Goal: Check status: Check status

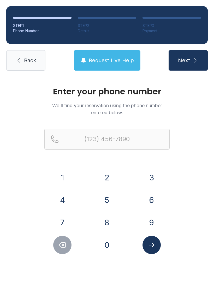
click at [153, 222] on button "9" at bounding box center [152, 222] width 18 height 18
click at [71, 174] on button "1" at bounding box center [62, 177] width 18 height 18
click at [112, 179] on button "2" at bounding box center [107, 177] width 18 height 18
click at [62, 202] on button "4" at bounding box center [62, 200] width 18 height 18
click at [66, 216] on button "7" at bounding box center [62, 222] width 18 height 18
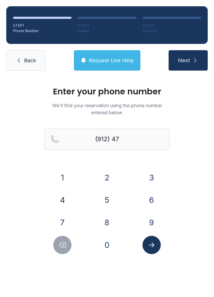
click at [65, 177] on button "1" at bounding box center [62, 177] width 18 height 18
click at [110, 241] on button "0" at bounding box center [107, 245] width 18 height 18
click at [108, 225] on button "8" at bounding box center [107, 222] width 18 height 18
click at [66, 203] on button "4" at bounding box center [62, 200] width 18 height 18
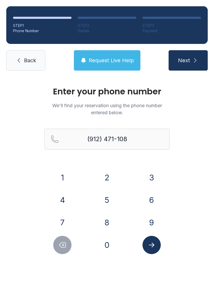
type input "[PHONE_NUMBER]"
click at [153, 249] on button "Submit lookup form" at bounding box center [152, 245] width 18 height 18
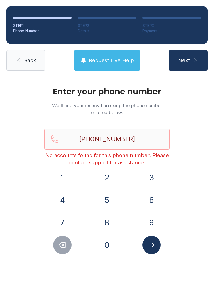
click at [27, 63] on span "Back" at bounding box center [30, 60] width 12 height 7
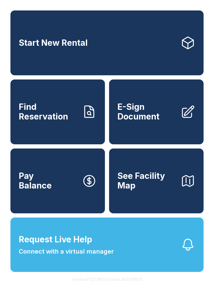
click at [72, 134] on link "Find Reservation" at bounding box center [57, 111] width 95 height 65
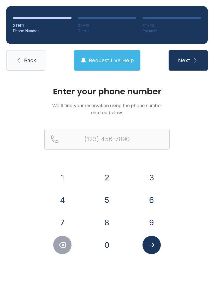
click at [105, 70] on button "Request Live Help" at bounding box center [107, 60] width 67 height 20
click at [126, 70] on button "Request Live Help" at bounding box center [107, 60] width 67 height 20
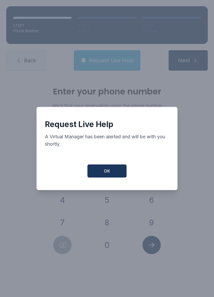
click at [119, 175] on button "OK" at bounding box center [107, 170] width 39 height 13
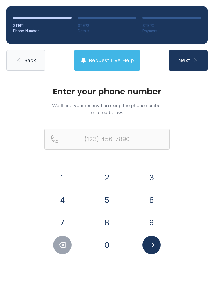
click at [153, 246] on icon "Submit lookup form" at bounding box center [151, 245] width 5 height 5
type input "("
click at [193, 185] on div "Enter your phone number We'll find your reservation using the phone number ente…" at bounding box center [107, 176] width 214 height 198
click at [65, 220] on button "7" at bounding box center [62, 222] width 18 height 18
click at [96, 244] on div "0" at bounding box center [107, 245] width 36 height 18
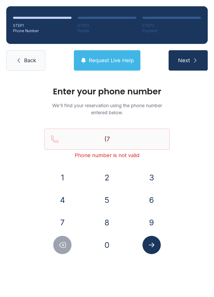
click at [152, 197] on button "6" at bounding box center [152, 200] width 18 height 18
click at [68, 242] on button "Delete number" at bounding box center [62, 245] width 18 height 18
click at [111, 244] on button "0" at bounding box center [107, 245] width 18 height 18
click at [157, 199] on button "6" at bounding box center [152, 200] width 18 height 18
click at [110, 203] on button "5" at bounding box center [107, 200] width 18 height 18
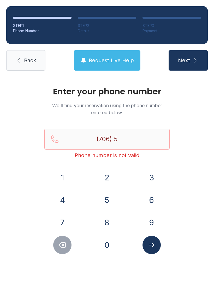
click at [65, 177] on button "1" at bounding box center [62, 177] width 18 height 18
click at [159, 222] on button "9" at bounding box center [152, 222] width 18 height 18
click at [111, 224] on button "8" at bounding box center [107, 222] width 18 height 18
click at [150, 199] on button "6" at bounding box center [152, 200] width 18 height 18
click at [113, 243] on button "0" at bounding box center [107, 245] width 18 height 18
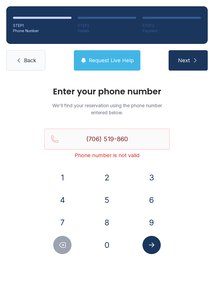
click at [64, 198] on button "4" at bounding box center [62, 200] width 18 height 18
click at [201, 67] on button "Next" at bounding box center [188, 60] width 39 height 20
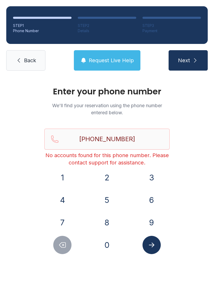
click at [64, 226] on button "7" at bounding box center [62, 222] width 18 height 18
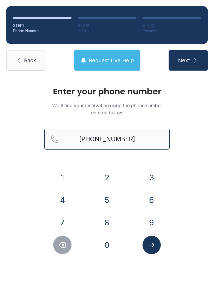
click at [141, 138] on input "[PHONE_NUMBER]" at bounding box center [106, 139] width 125 height 21
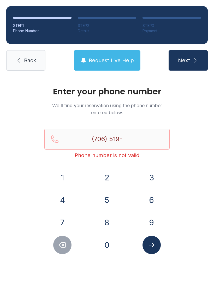
click at [195, 186] on div "Enter your phone number We'll find your reservation using the phone number ente…" at bounding box center [107, 176] width 214 height 198
click at [112, 222] on button "8" at bounding box center [107, 222] width 18 height 18
click at [156, 192] on button "6" at bounding box center [152, 200] width 18 height 18
click at [62, 201] on button "4" at bounding box center [62, 200] width 18 height 18
click at [105, 244] on button "0" at bounding box center [107, 245] width 18 height 18
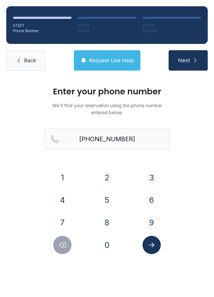
click at [195, 60] on icon "submit" at bounding box center [195, 60] width 6 height 6
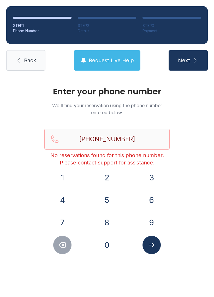
click at [68, 246] on button "Delete number" at bounding box center [62, 245] width 18 height 18
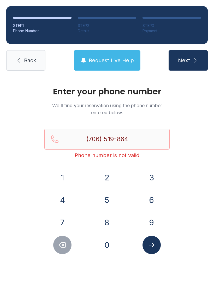
click at [68, 246] on button "Delete number" at bounding box center [62, 245] width 18 height 18
click at [65, 250] on button "Delete number" at bounding box center [62, 245] width 18 height 18
click at [65, 248] on icon "Delete number" at bounding box center [63, 245] width 8 height 8
click at [64, 248] on icon "Delete number" at bounding box center [63, 245] width 8 height 8
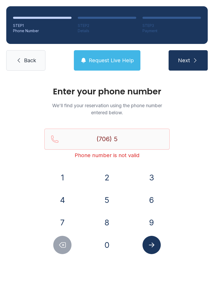
click at [61, 252] on button "Delete number" at bounding box center [62, 245] width 18 height 18
click at [59, 253] on button "Delete number" at bounding box center [62, 245] width 18 height 18
type input "(7"
click at [60, 254] on button "Delete number" at bounding box center [62, 245] width 18 height 18
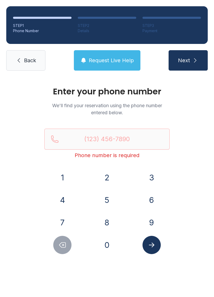
click at [56, 258] on div "Enter your phone number We'll find your reservation using the phone number ente…" at bounding box center [107, 176] width 214 height 198
click at [68, 221] on button "7" at bounding box center [62, 222] width 18 height 18
click at [108, 243] on button "0" at bounding box center [107, 245] width 18 height 18
click at [148, 197] on button "6" at bounding box center [152, 200] width 18 height 18
click at [108, 201] on button "5" at bounding box center [107, 200] width 18 height 18
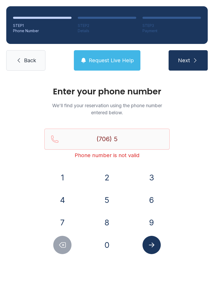
click at [71, 174] on button "1" at bounding box center [62, 177] width 18 height 18
click at [158, 222] on button "9" at bounding box center [152, 222] width 18 height 18
click at [106, 225] on button "8" at bounding box center [107, 222] width 18 height 18
click at [152, 198] on button "6" at bounding box center [152, 200] width 18 height 18
click at [62, 199] on button "4" at bounding box center [62, 200] width 18 height 18
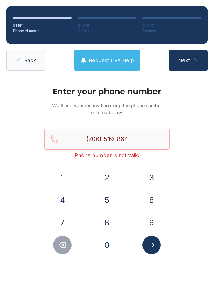
click at [110, 245] on button "0" at bounding box center [107, 245] width 18 height 18
type input "[PHONE_NUMBER]"
click at [157, 248] on button "Submit lookup form" at bounding box center [152, 245] width 18 height 18
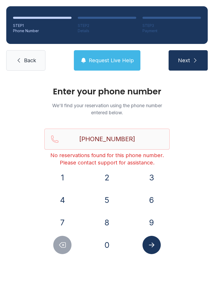
click at [14, 54] on link "Back" at bounding box center [25, 60] width 39 height 20
